Goal: Task Accomplishment & Management: Use online tool/utility

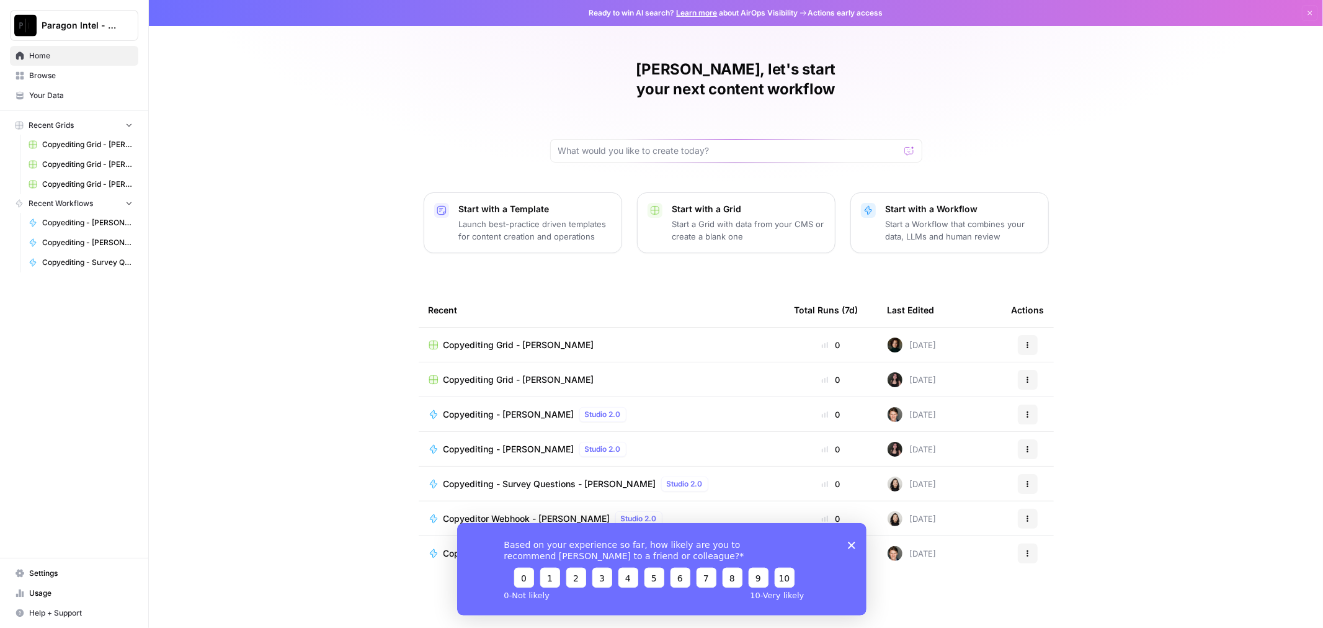
click at [850, 545] on polygon "Close survey" at bounding box center [850, 544] width 7 height 7
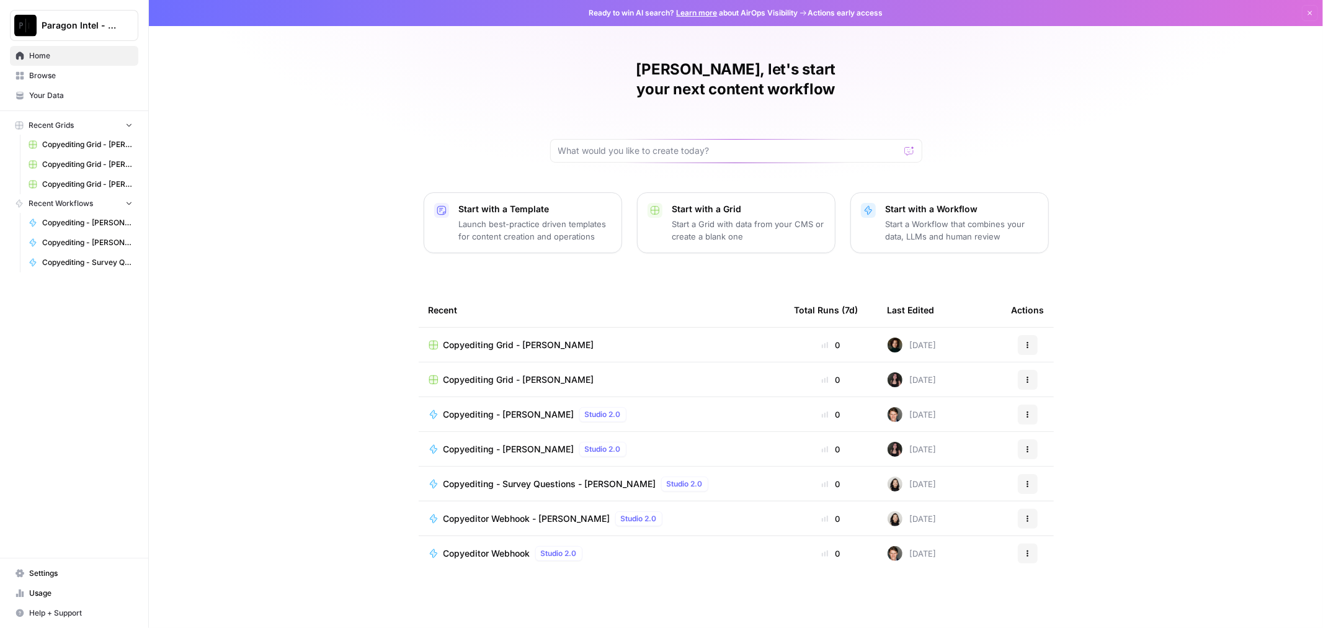
click at [509, 339] on span "Copyediting Grid - [PERSON_NAME]" at bounding box center [518, 345] width 151 height 12
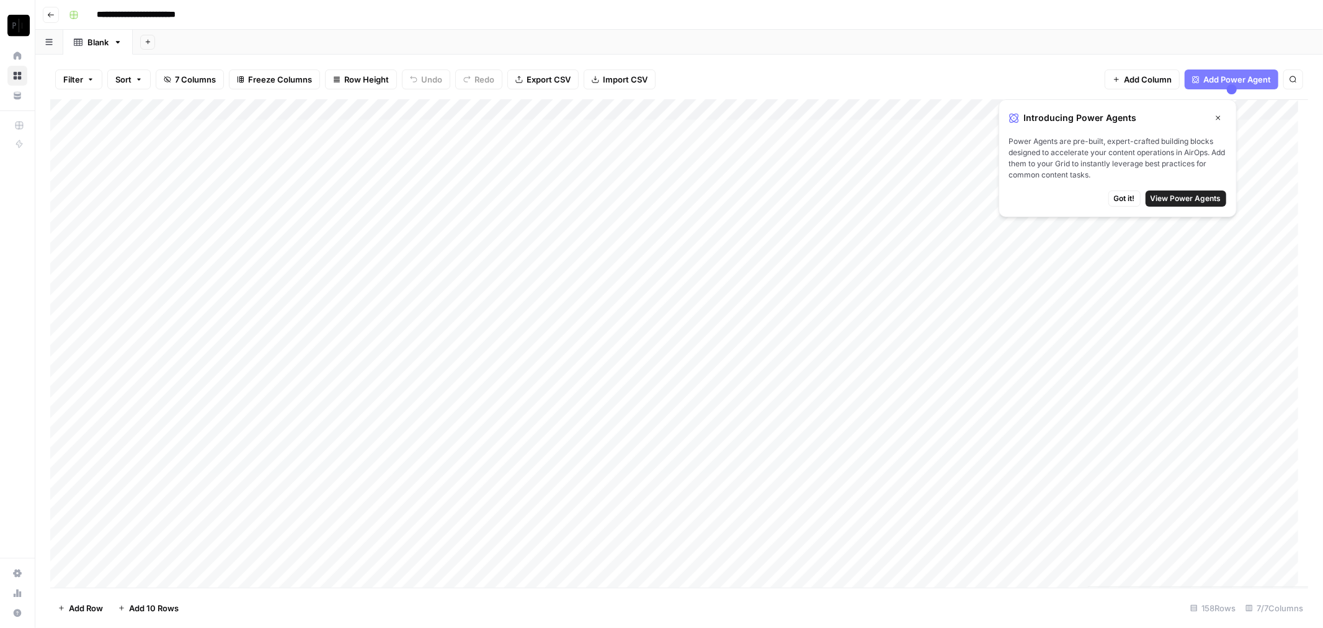
click at [1217, 118] on icon "button" at bounding box center [1217, 117] width 7 height 7
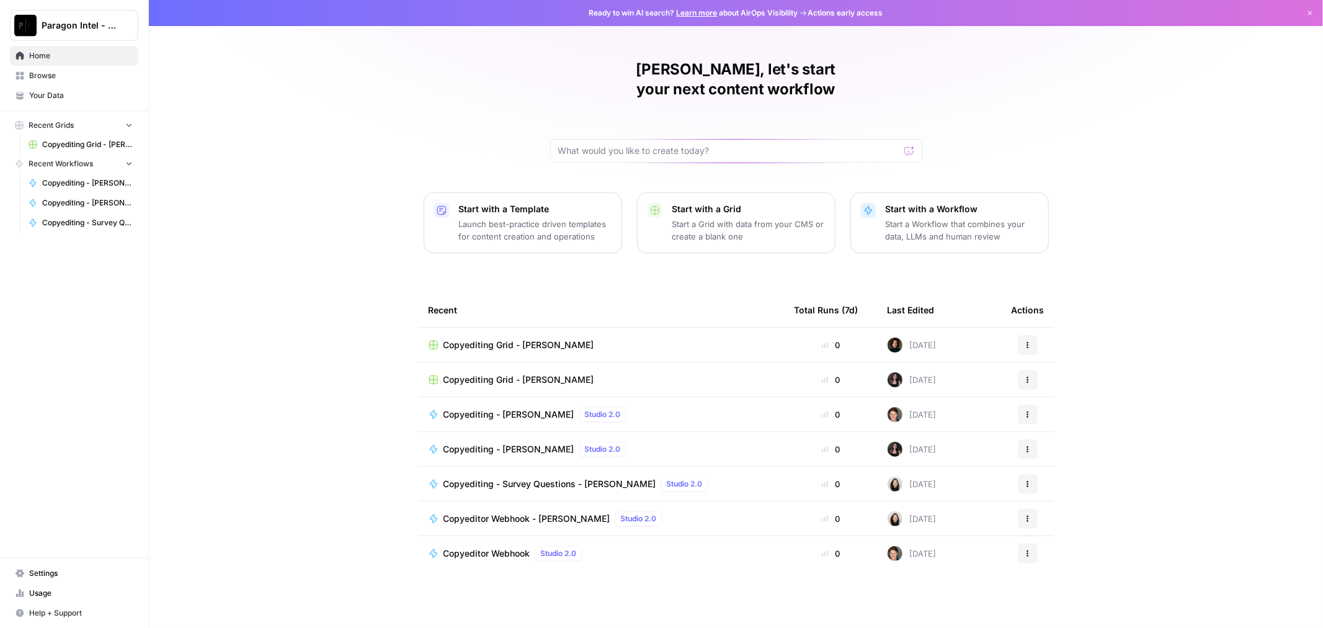
click at [580, 339] on div "Copyediting Grid - [PERSON_NAME]" at bounding box center [602, 345] width 346 height 12
click at [75, 25] on span "Paragon Intel - Copyediting" at bounding box center [79, 25] width 75 height 12
click at [495, 408] on span "Copyediting - [PERSON_NAME]" at bounding box center [508, 414] width 131 height 12
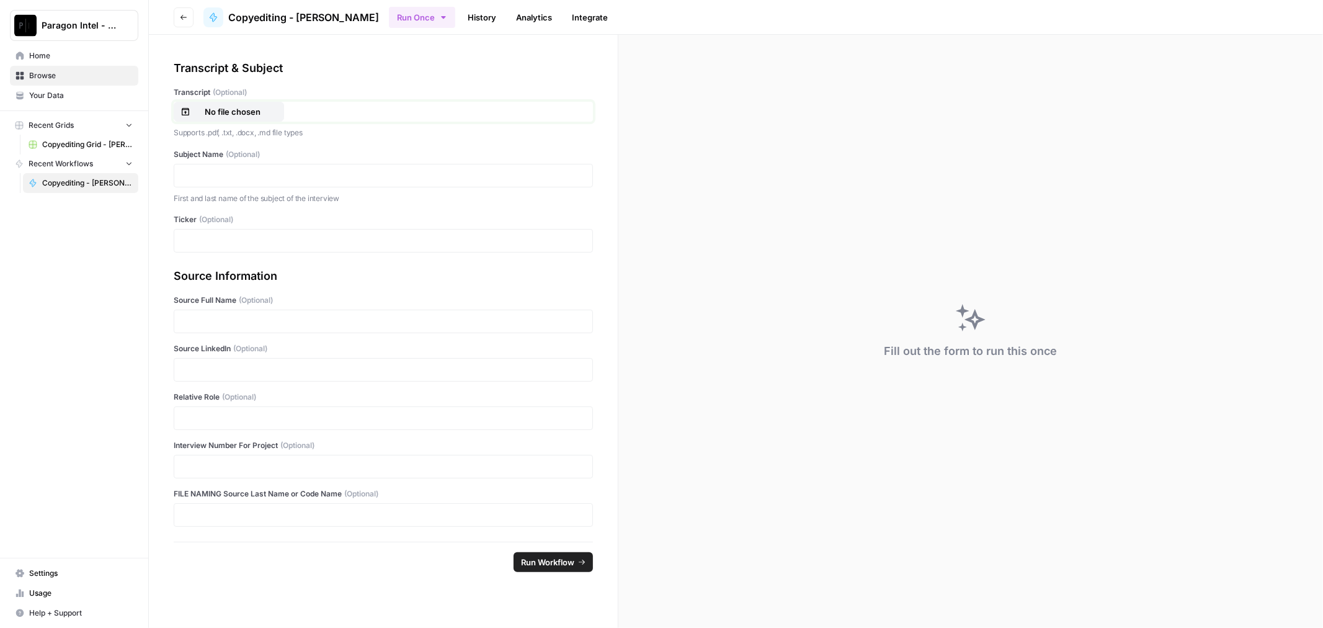
click at [275, 112] on div "No file chosen" at bounding box center [228, 111] width 97 height 12
click at [227, 164] on div at bounding box center [383, 176] width 419 height 24
click at [296, 182] on div at bounding box center [383, 176] width 419 height 24
click at [272, 165] on div at bounding box center [383, 176] width 419 height 24
click at [273, 171] on p at bounding box center [383, 175] width 403 height 12
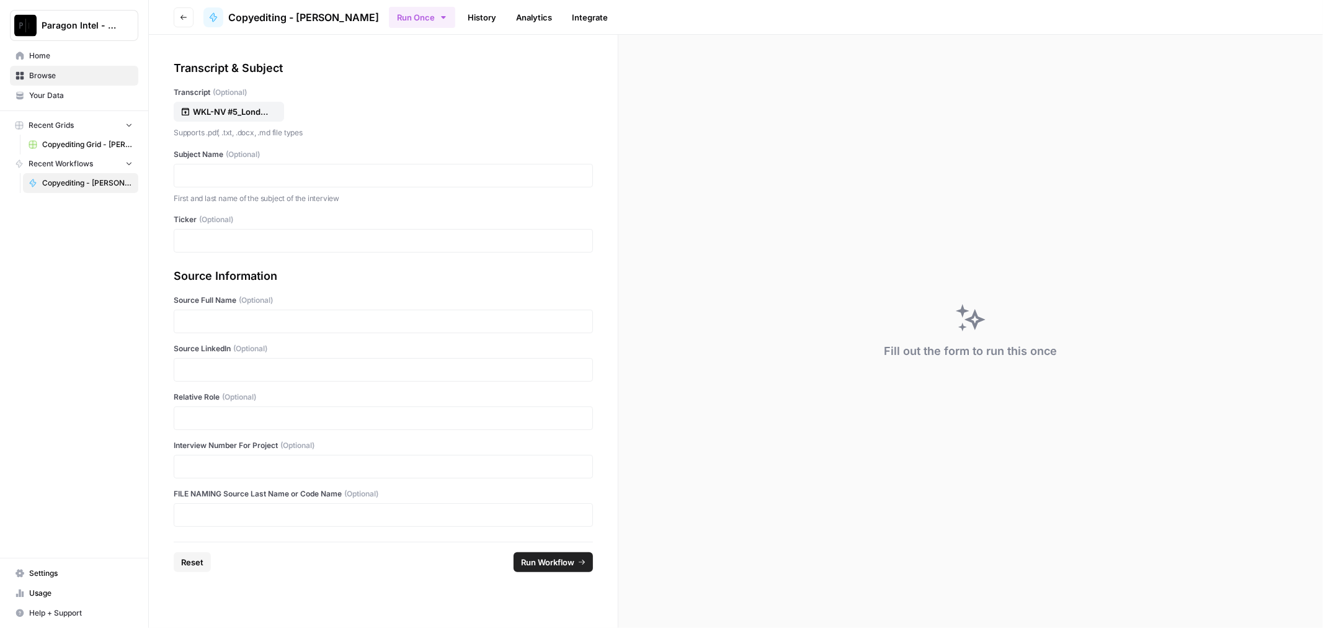
click at [273, 167] on div at bounding box center [383, 176] width 419 height 24
click at [275, 172] on p at bounding box center [383, 175] width 403 height 12
click at [209, 239] on p at bounding box center [383, 240] width 403 height 12
click at [244, 320] on p at bounding box center [383, 321] width 403 height 12
click at [228, 367] on p at bounding box center [383, 369] width 403 height 12
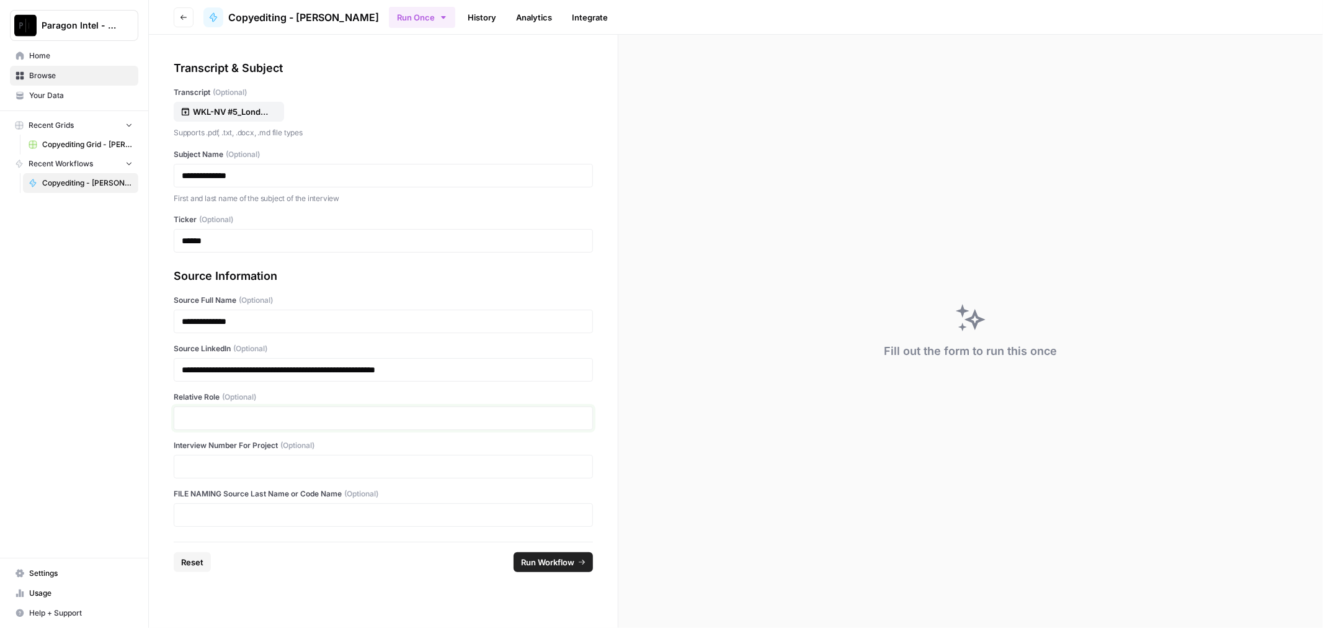
click at [205, 417] on p at bounding box center [383, 418] width 403 height 12
click at [391, 466] on p at bounding box center [383, 466] width 403 height 12
click at [485, 519] on p at bounding box center [383, 515] width 403 height 12
click at [523, 515] on p at bounding box center [383, 515] width 403 height 12
click at [556, 566] on span "Run Workflow" at bounding box center [547, 562] width 53 height 12
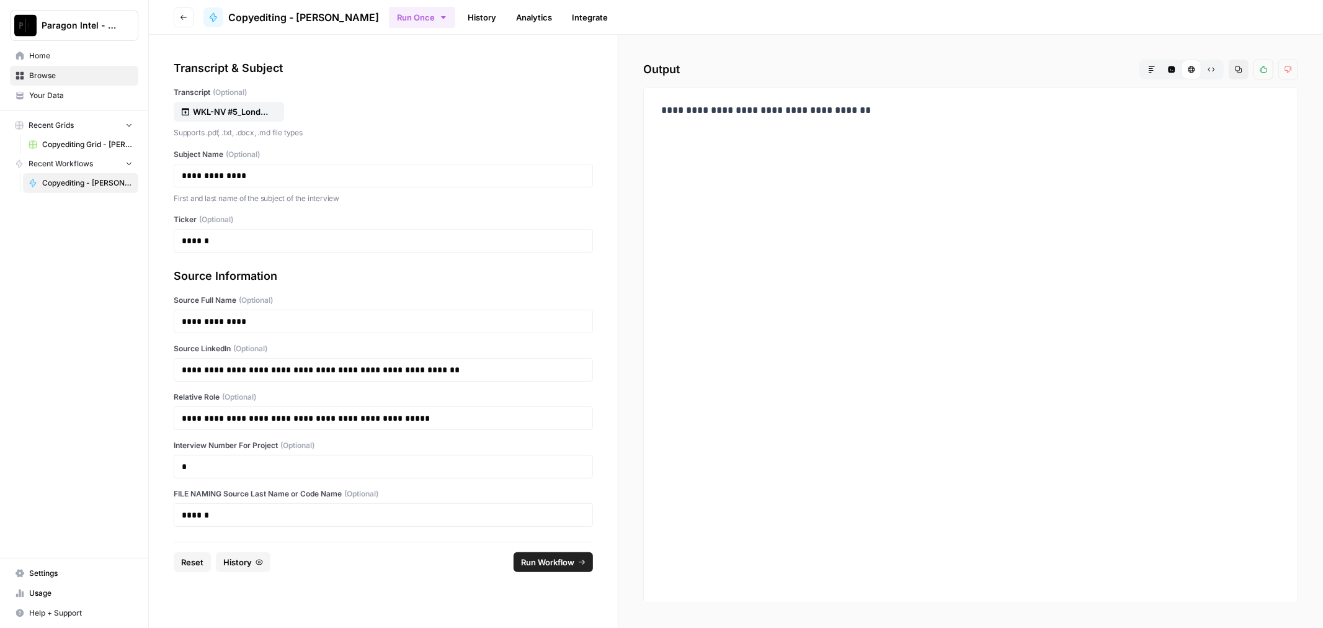
click at [62, 55] on span "Home" at bounding box center [81, 55] width 104 height 11
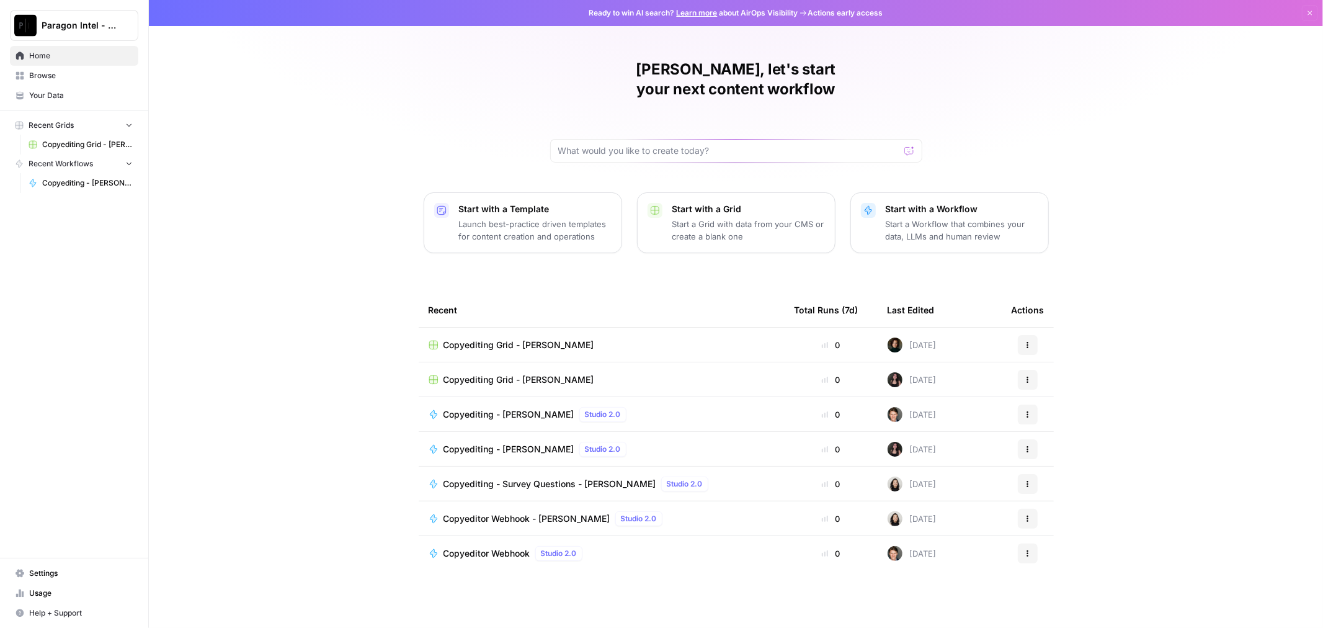
click at [455, 339] on span "Copyediting Grid - [PERSON_NAME]" at bounding box center [518, 345] width 151 height 12
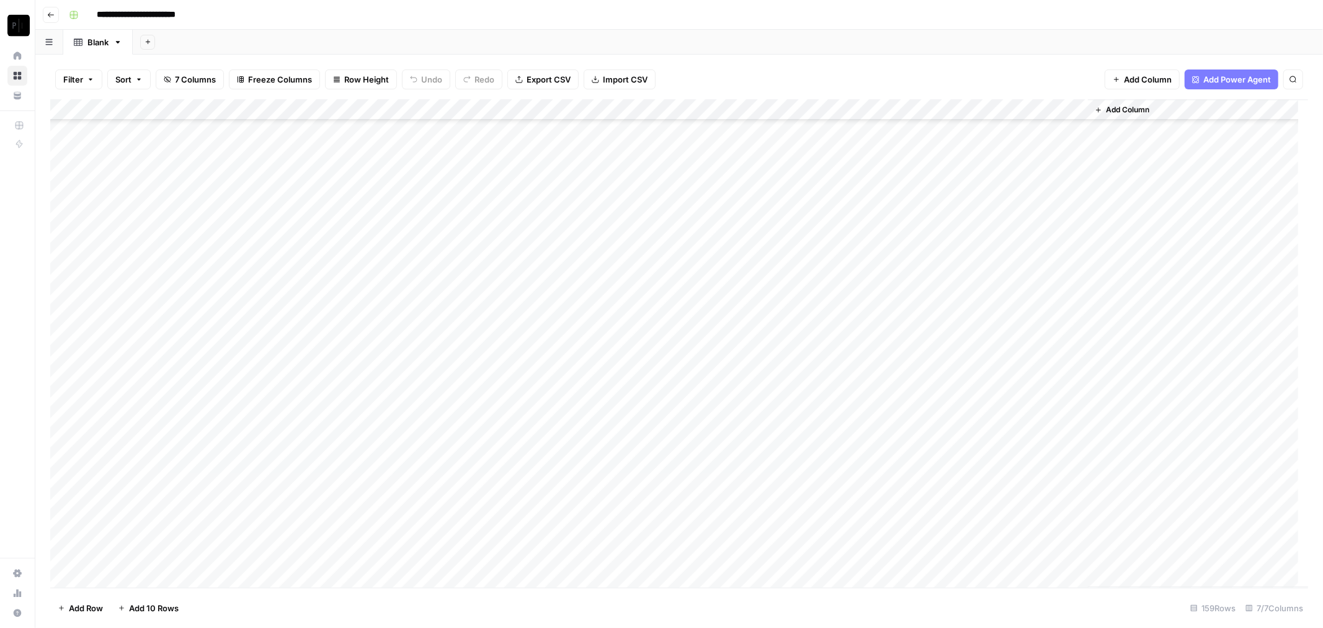
scroll to position [2906, 0]
click at [313, 553] on div "Add Column" at bounding box center [679, 343] width 1258 height 488
click at [692, 557] on div "Add Column" at bounding box center [679, 343] width 1258 height 488
click at [692, 557] on body "**********" at bounding box center [661, 314] width 1323 height 628
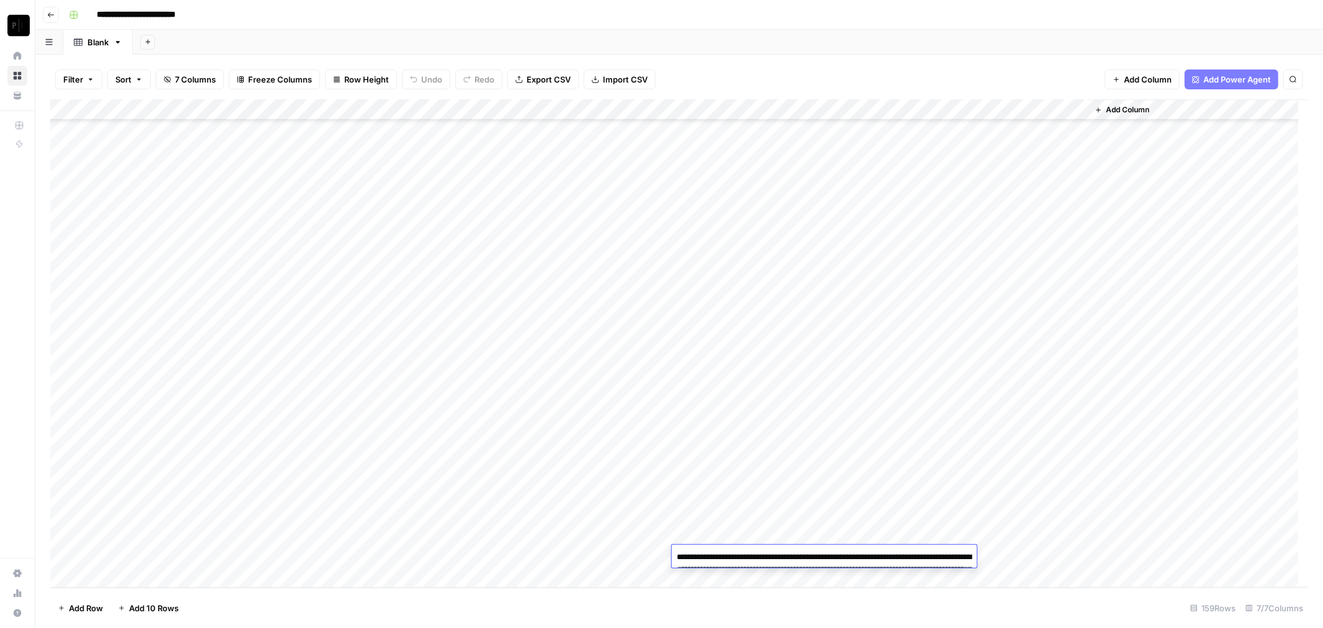
click at [763, 567] on textarea "**********" at bounding box center [824, 575] width 305 height 55
